Goal: Check status: Check status

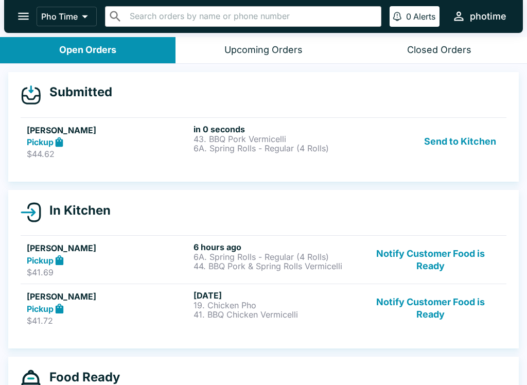
click at [434, 134] on button "Send to Kitchen" at bounding box center [460, 141] width 80 height 35
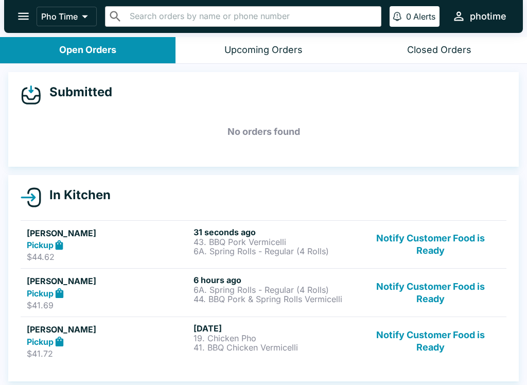
click at [229, 246] on p "6A. Spring Rolls - Regular (4 Rolls)" at bounding box center [274, 250] width 163 height 9
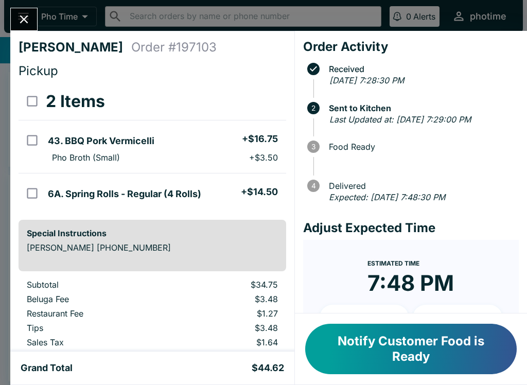
click at [10, 11] on div at bounding box center [23, 19] width 27 height 23
click at [11, 17] on button "Close" at bounding box center [24, 19] width 26 height 22
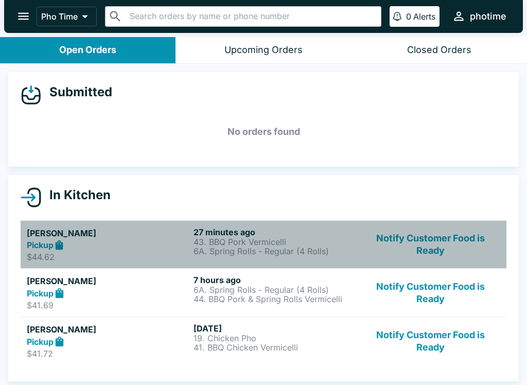
click at [115, 268] on link "[PERSON_NAME] Pickup $41.69 7 hours ago 6A. Spring Rolls - Regular (4 Rolls) 44…" at bounding box center [264, 292] width 486 height 48
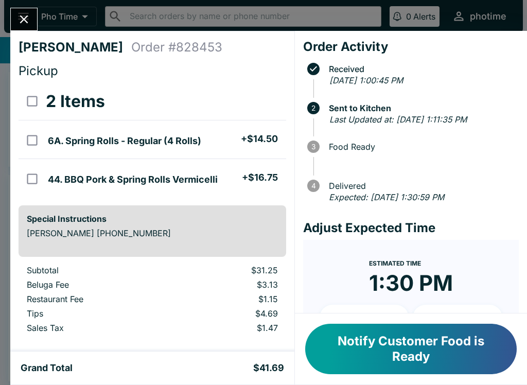
click at [37, 35] on div "[PERSON_NAME] Order # 828453 Pickup 2 Items 6A. Spring Rolls - Regular (4 Rolls…" at bounding box center [152, 191] width 284 height 320
click at [20, 18] on icon "Close" at bounding box center [24, 19] width 14 height 14
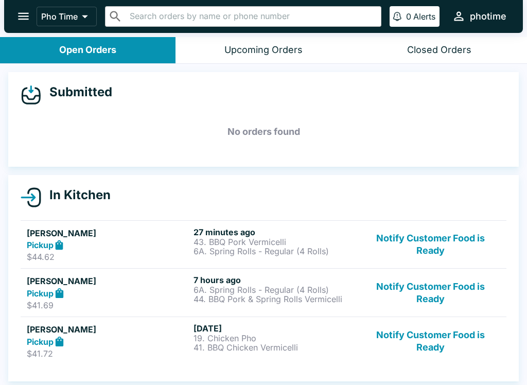
click at [164, 248] on div "Pickup" at bounding box center [108, 245] width 163 height 12
